Goal: Navigation & Orientation: Find specific page/section

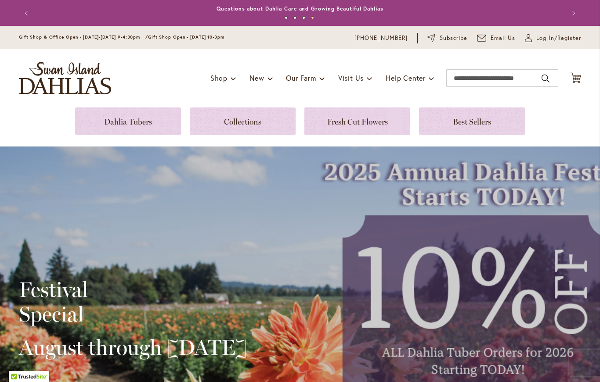
click at [359, 119] on link at bounding box center [357, 122] width 106 height 28
click at [131, 120] on link at bounding box center [128, 122] width 106 height 28
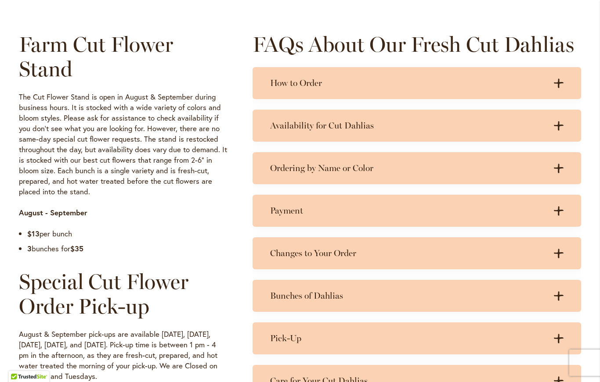
scroll to position [421, 0]
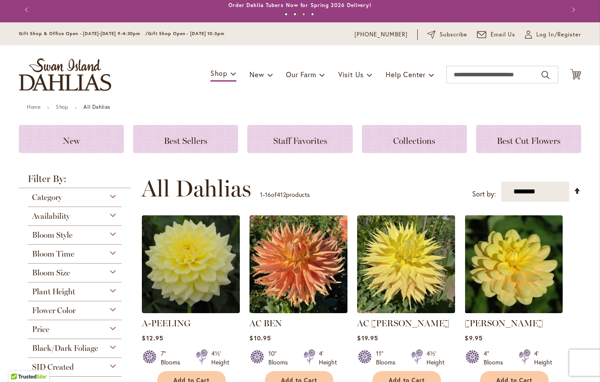
scroll to position [7, 0]
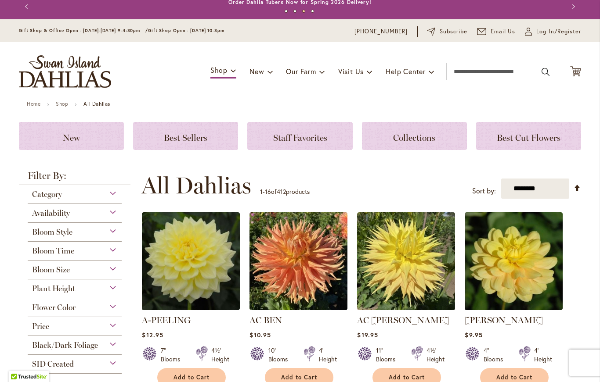
click at [562, 143] on div "Best Cut Flowers" at bounding box center [528, 136] width 105 height 28
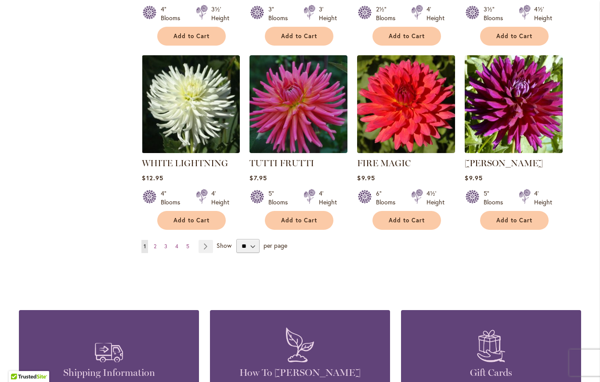
scroll to position [668, 0]
